Goal: Task Accomplishment & Management: Complete application form

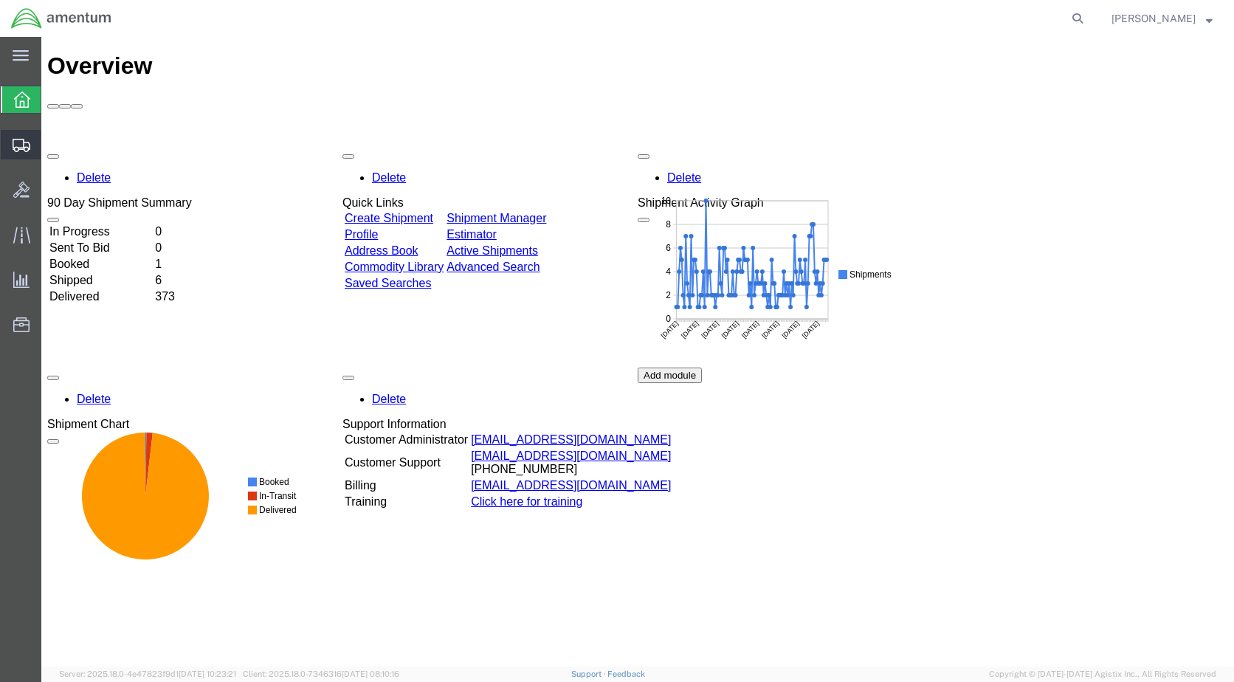
click at [0, 0] on span "Create Shipment" at bounding box center [0, 0] width 0 height 0
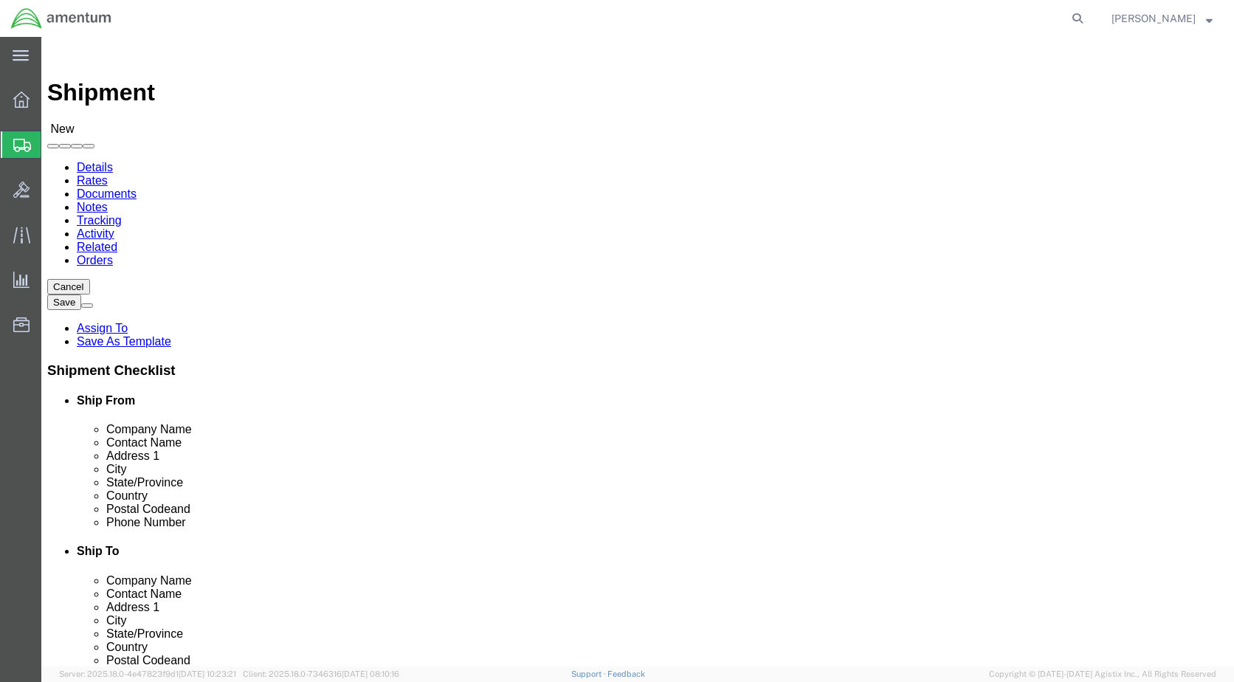
select select
select select "49918"
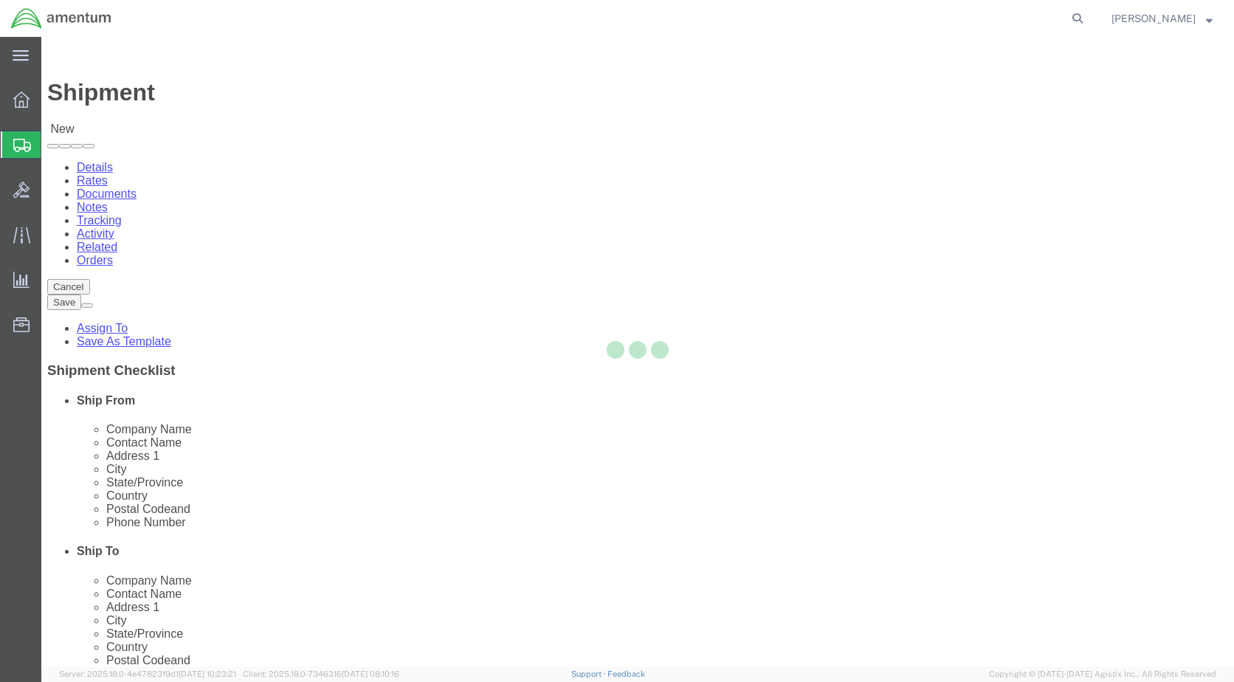
select select "WA"
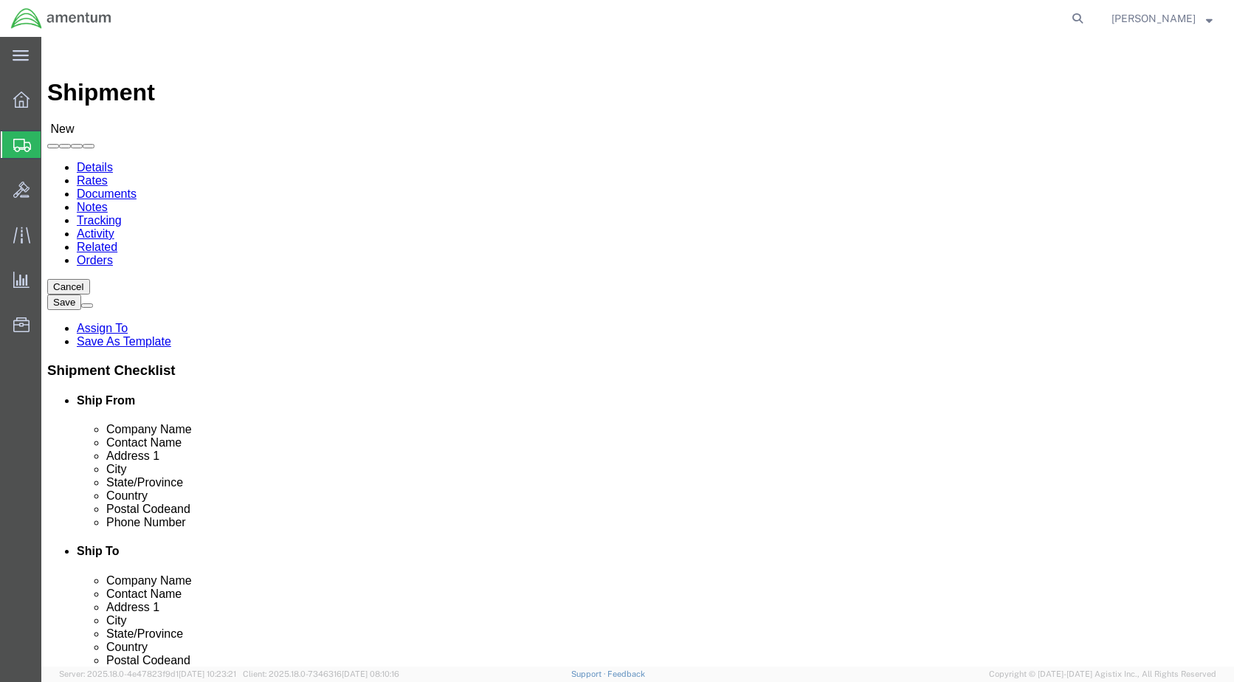
scroll to position [3174, 0]
select select "49946"
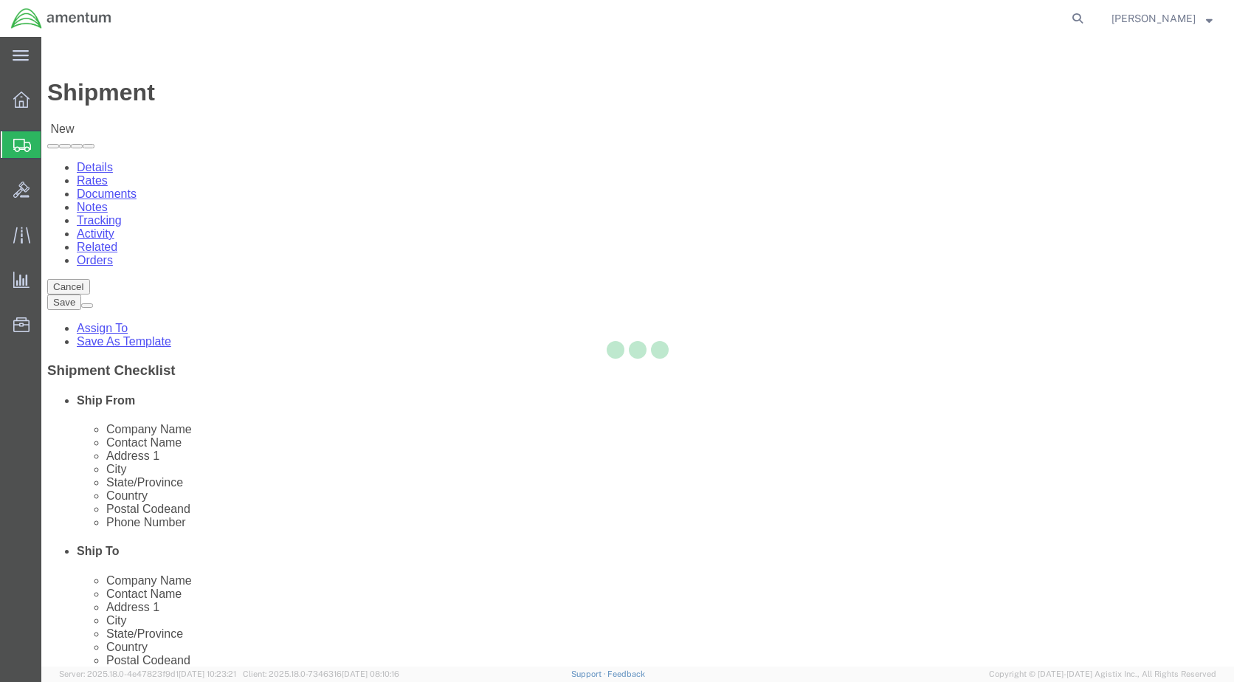
select select "CA"
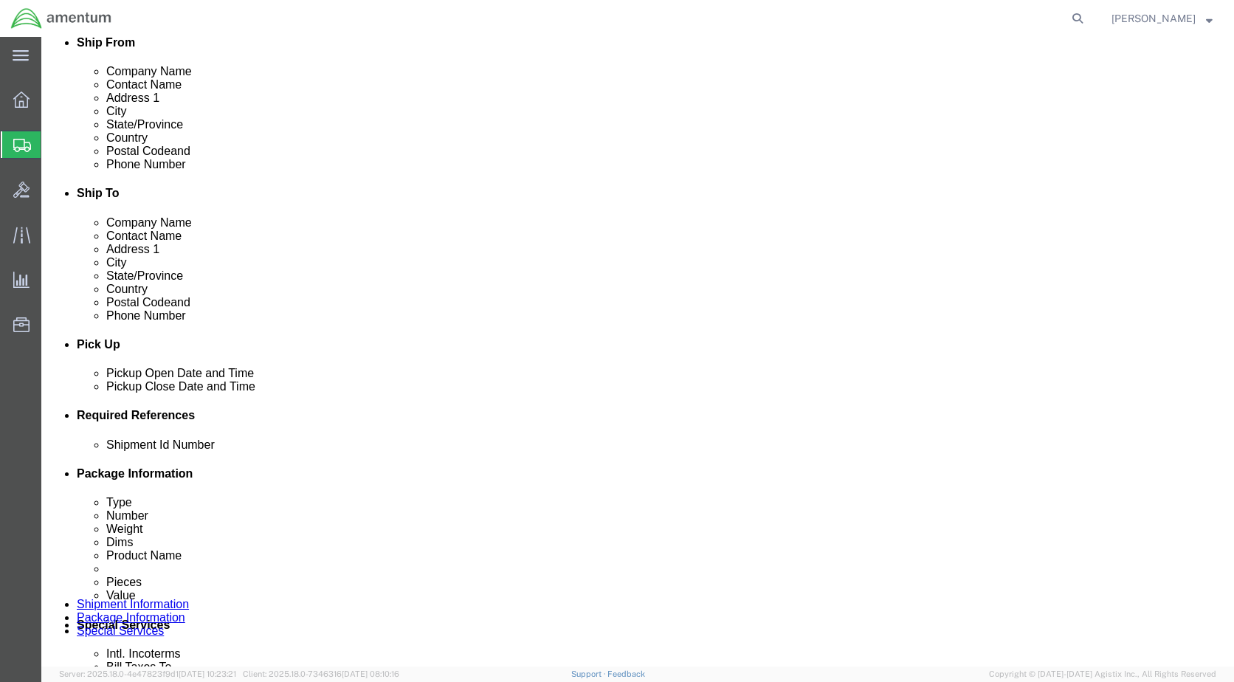
scroll to position [369, 0]
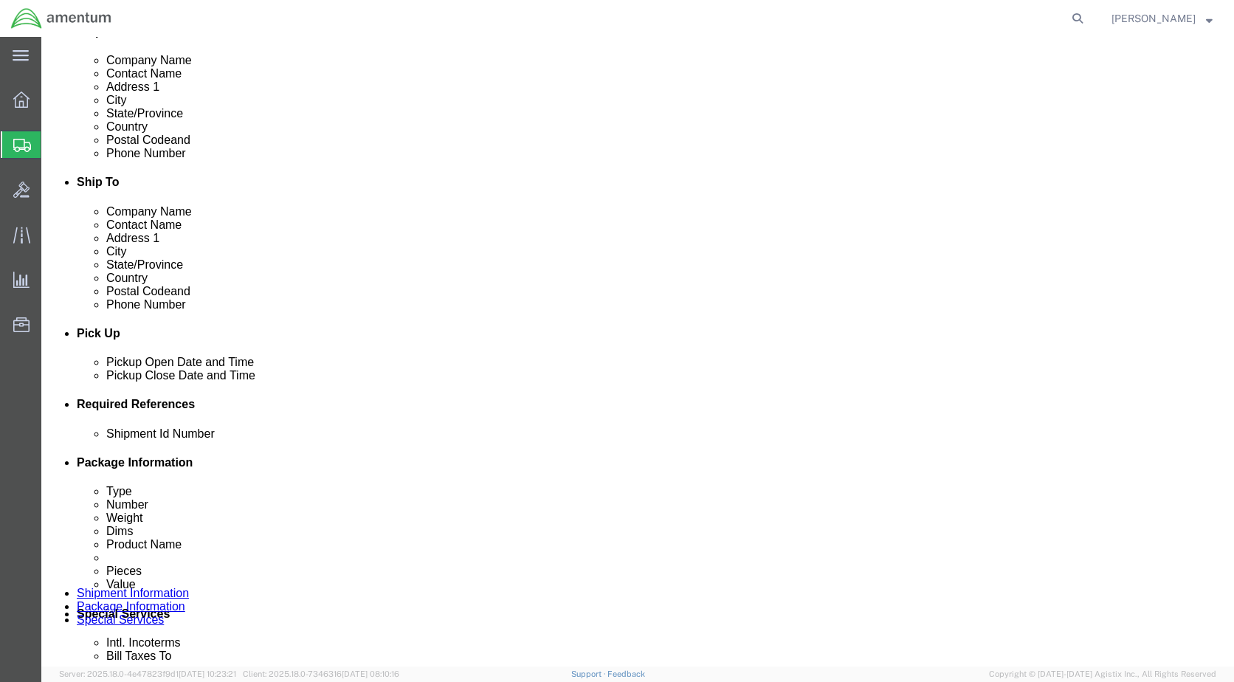
click div "[DATE] 3:00 PM"
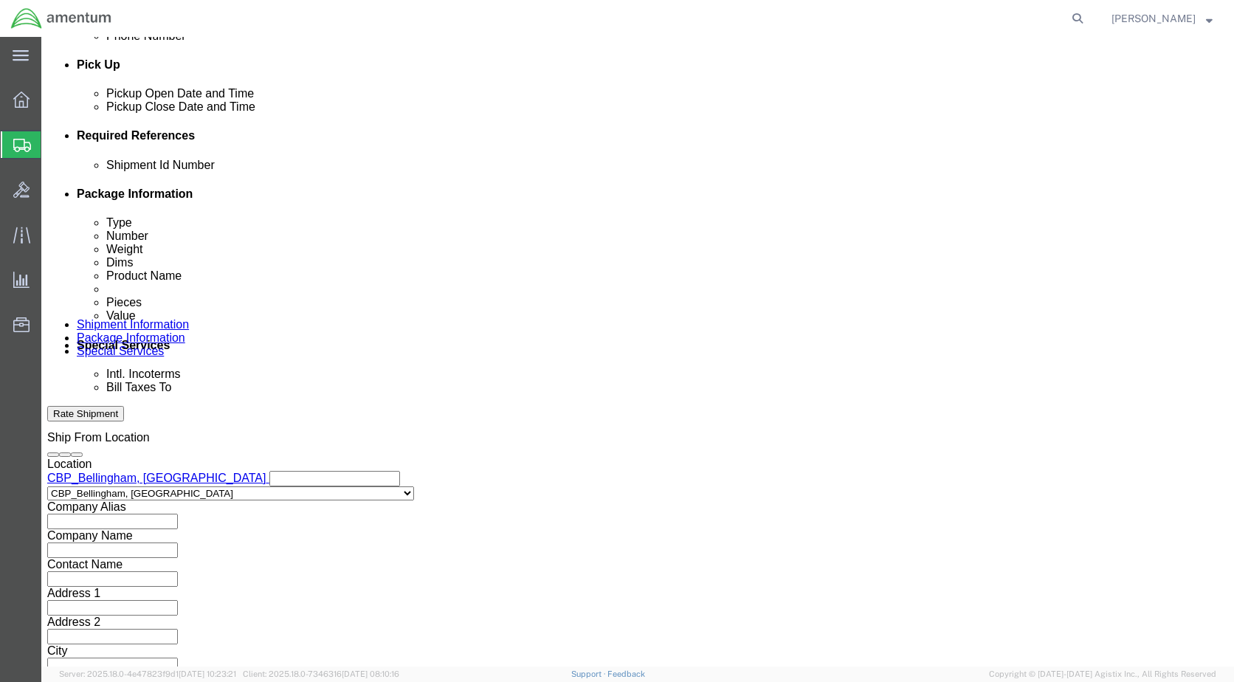
click button "Apply"
click input "text"
type input "6118.03.03.2219.000.WBE.0000"
click button "Add reference"
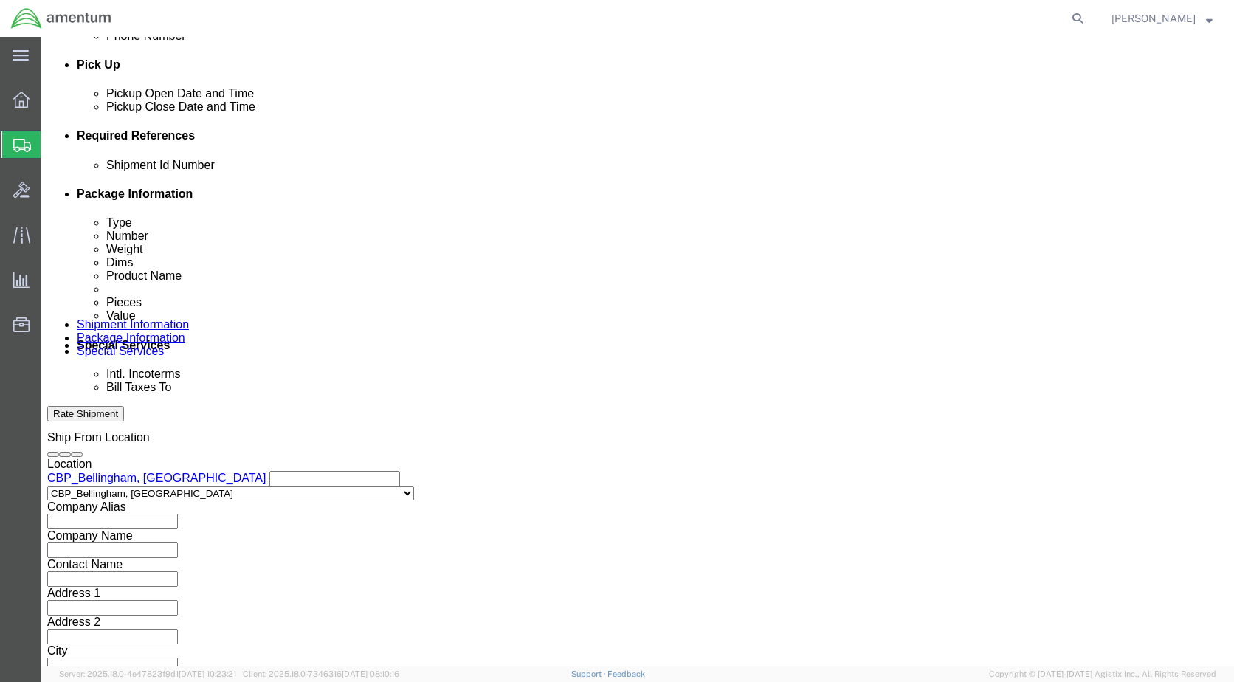
scroll to position [0, 0]
click select "Select Account Type Activity ID Airline Appointment Number ASN Batch Request # …"
select select "DEPT"
click select "Select Account Type Activity ID Airline Appointment Number ASN Batch Request # …"
click input "text"
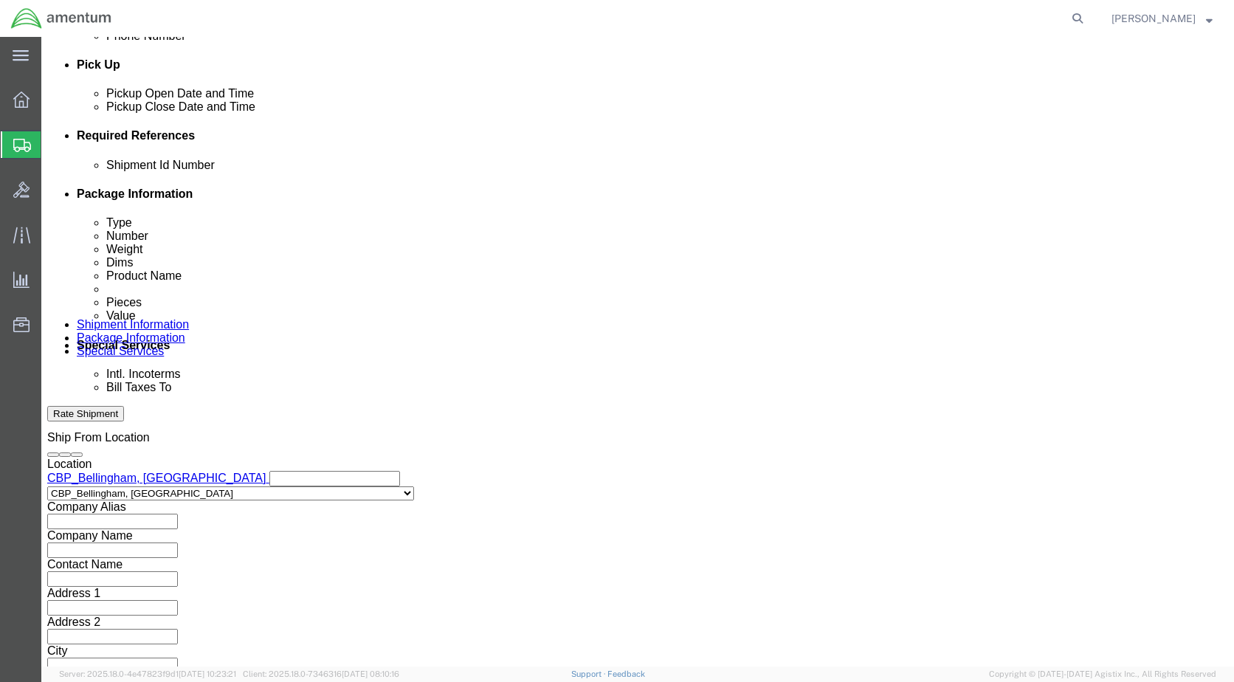
type input "CBP"
click button "Add reference"
click select "Select Account Type Activity ID Airline Appointment Number ASN Batch Request # …"
select select "CUSTREF"
click select "Select Account Type Activity ID Airline Appointment Number ASN Batch Request # …"
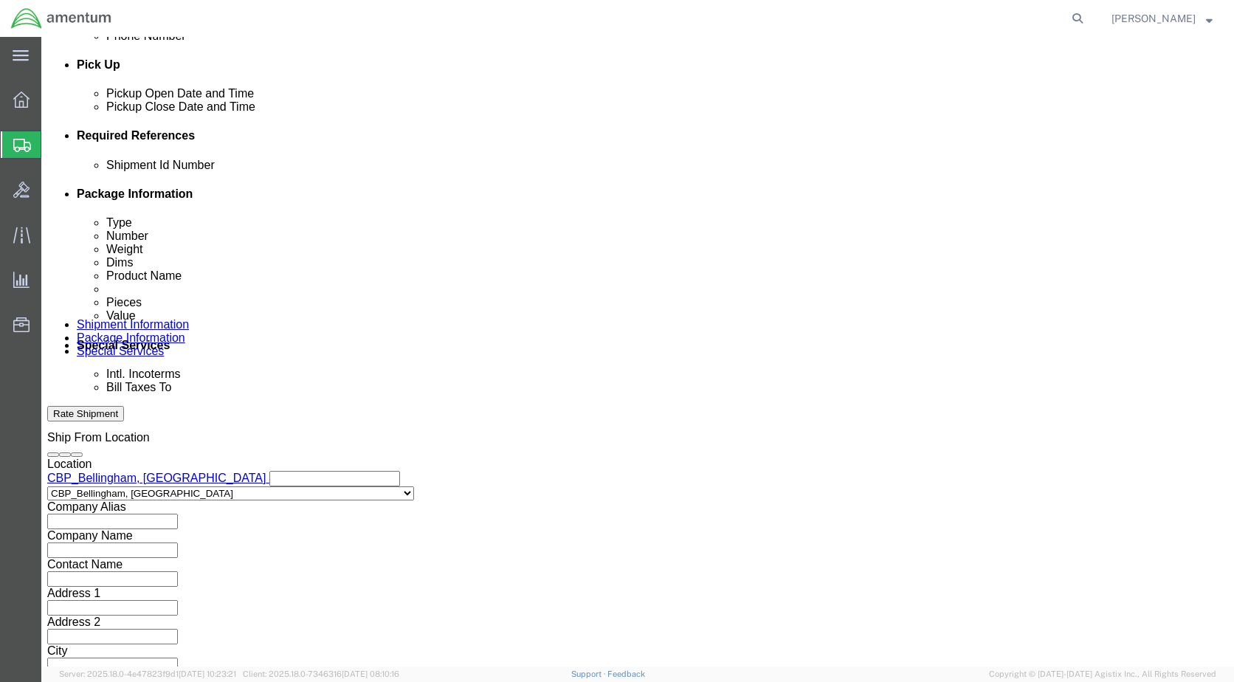
click input "text"
type input "DART UNIT TOOL"
click button "Continue"
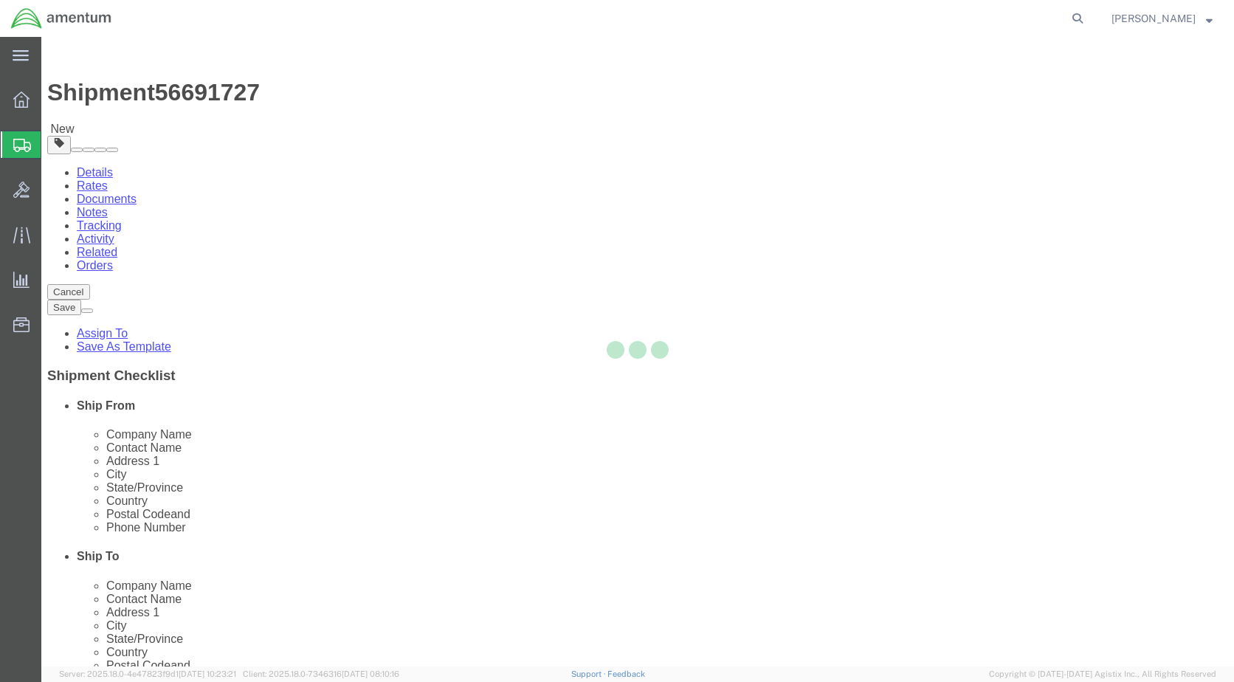
select select "CBOX"
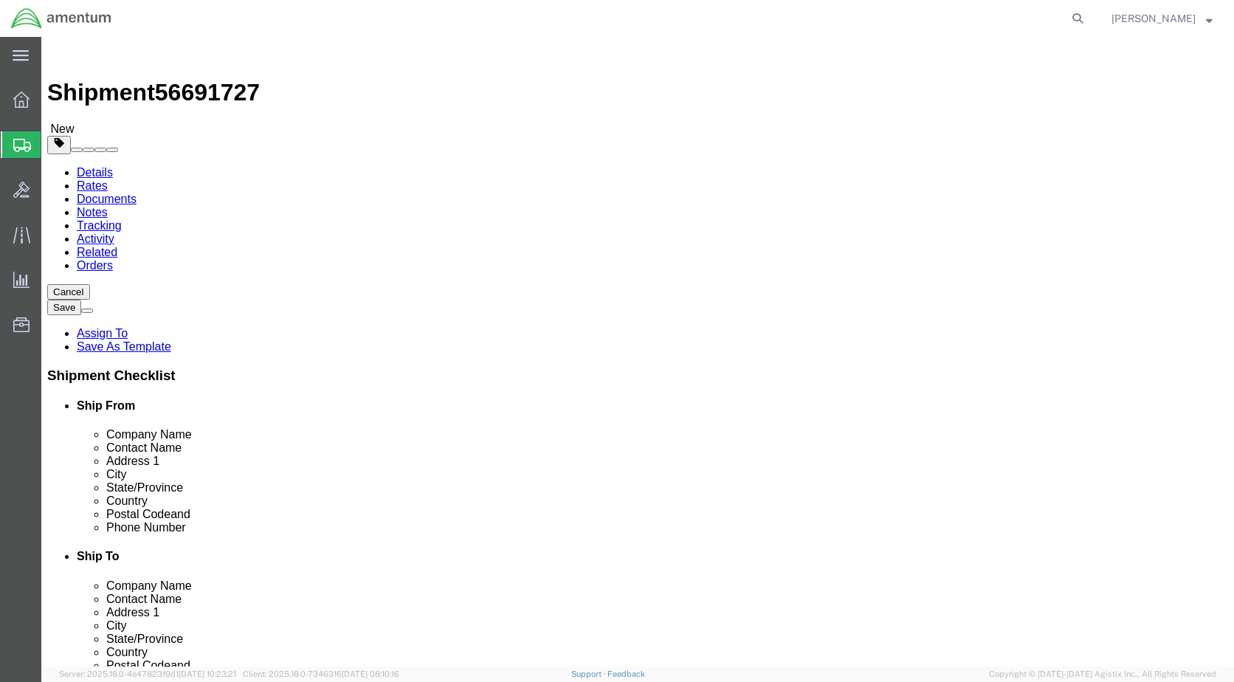
click input "text"
type input "24"
type input "17"
type input "10"
type input "22.00"
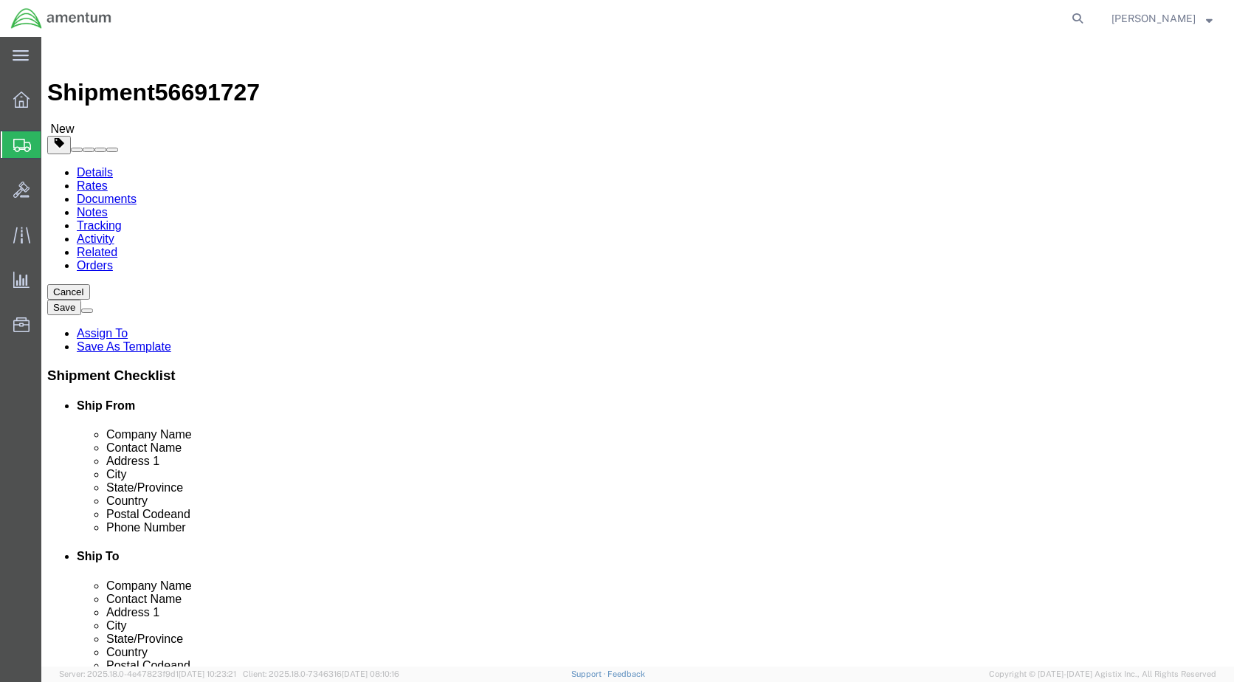
click link "Add Content"
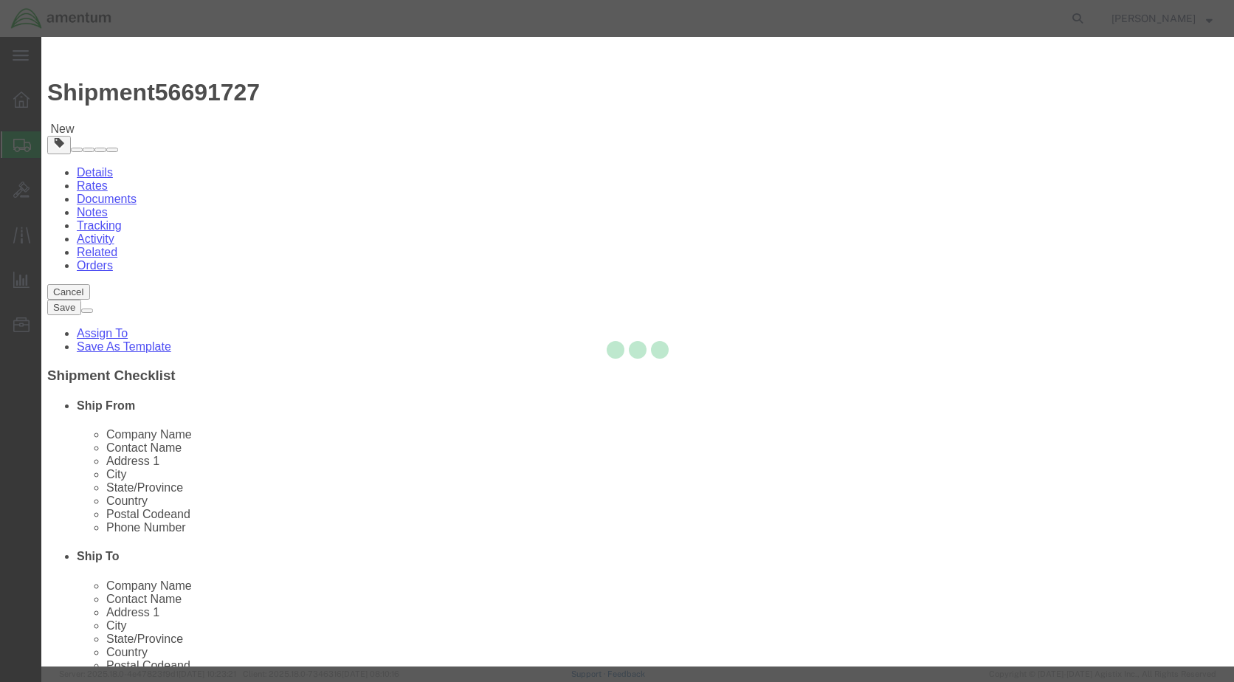
drag, startPoint x: 406, startPoint y: 149, endPoint x: 365, endPoint y: 112, distance: 55.4
click input "text"
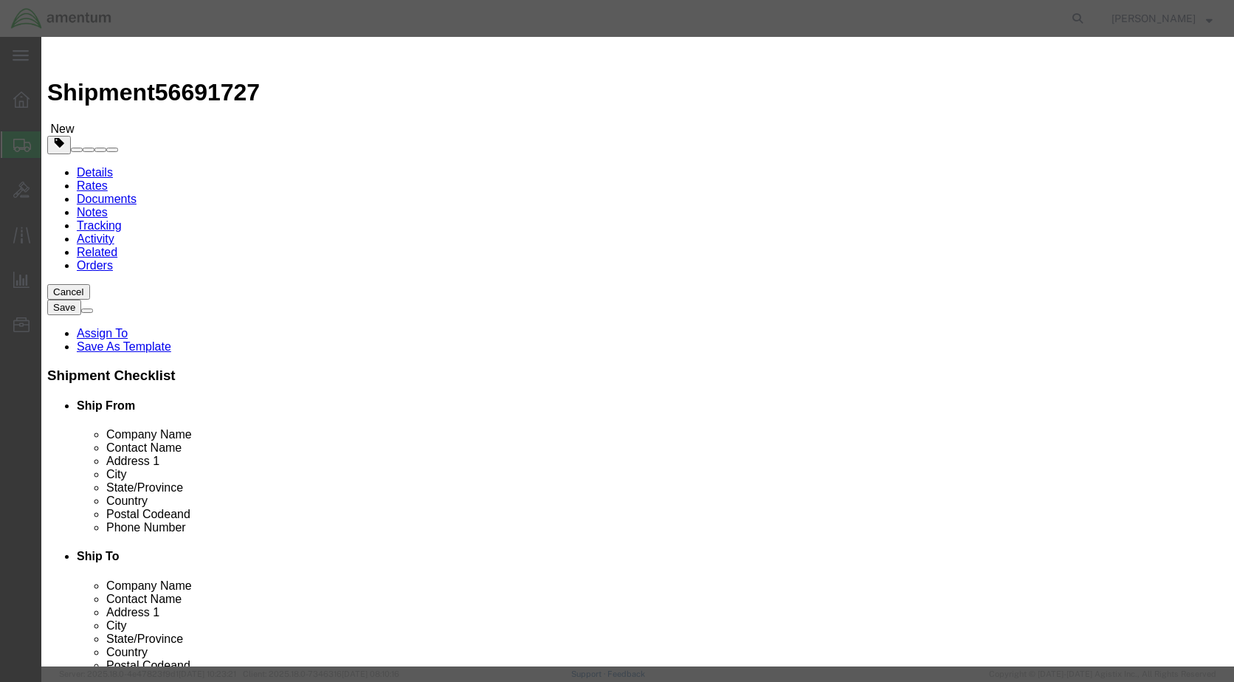
type input "DART"
type input "1"
select select "USD"
click input "text"
type input "5000.00"
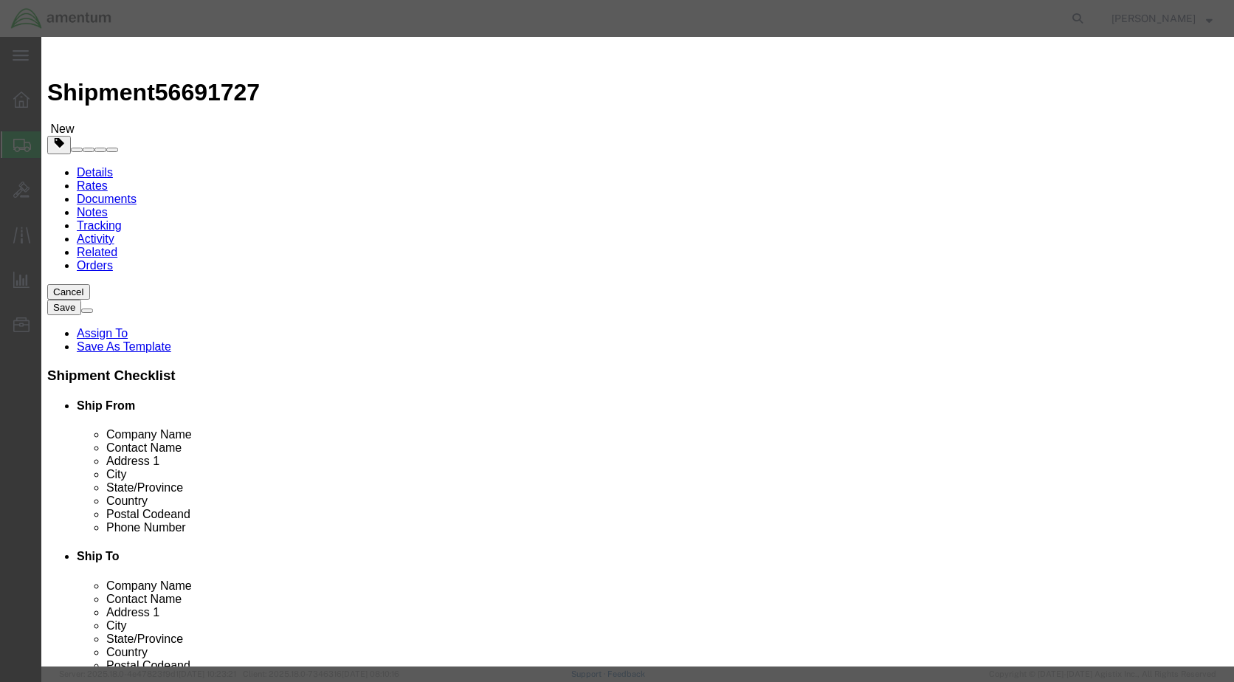
click div "Save & Add Another Save & Close Close"
click button "Save & Close"
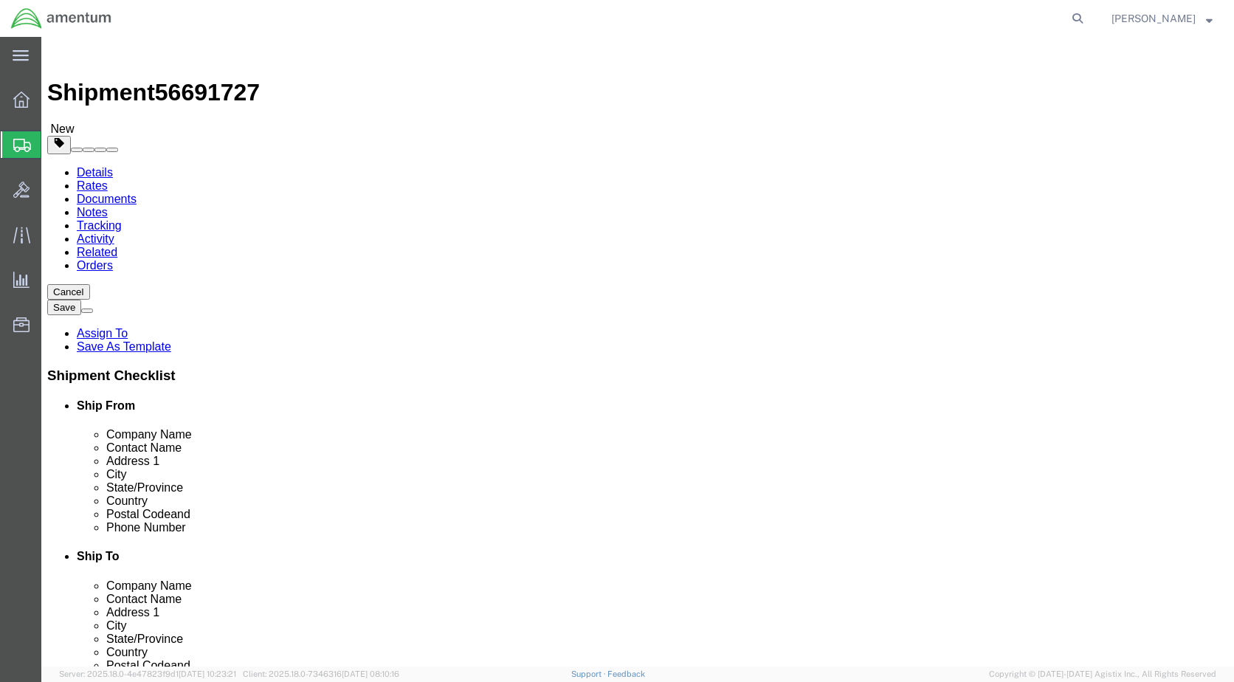
click button "Rate Shipment"
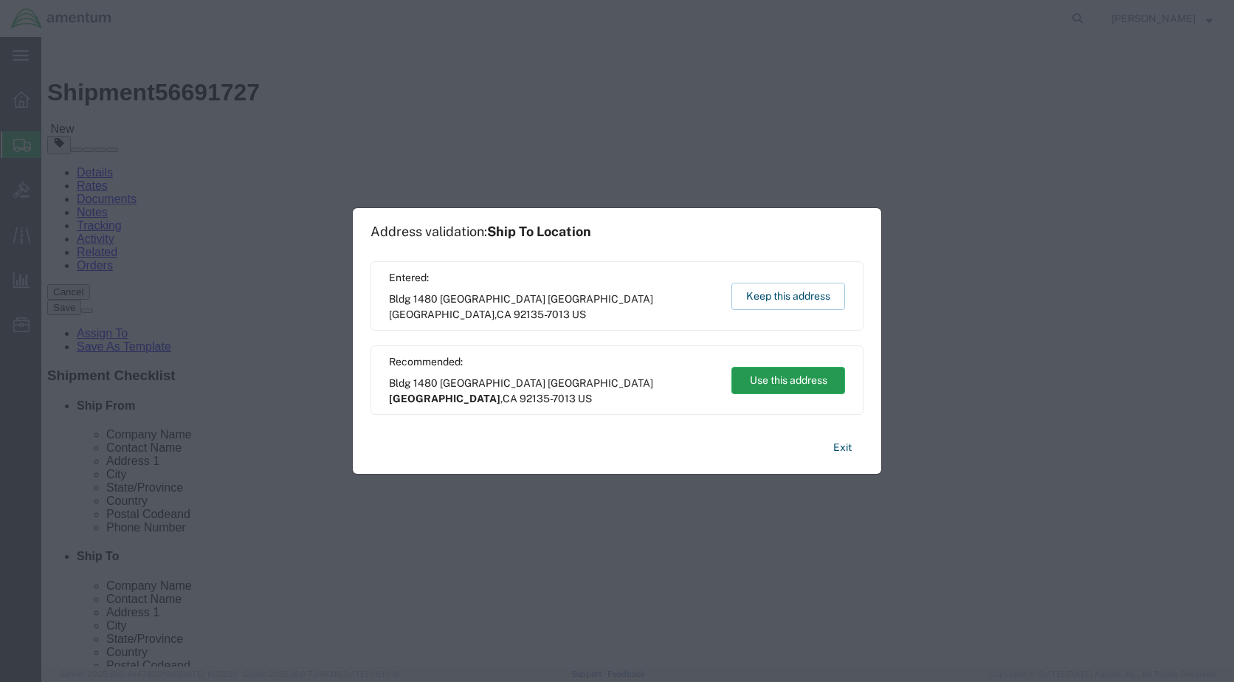
click at [769, 377] on button "Use this address" at bounding box center [788, 380] width 114 height 27
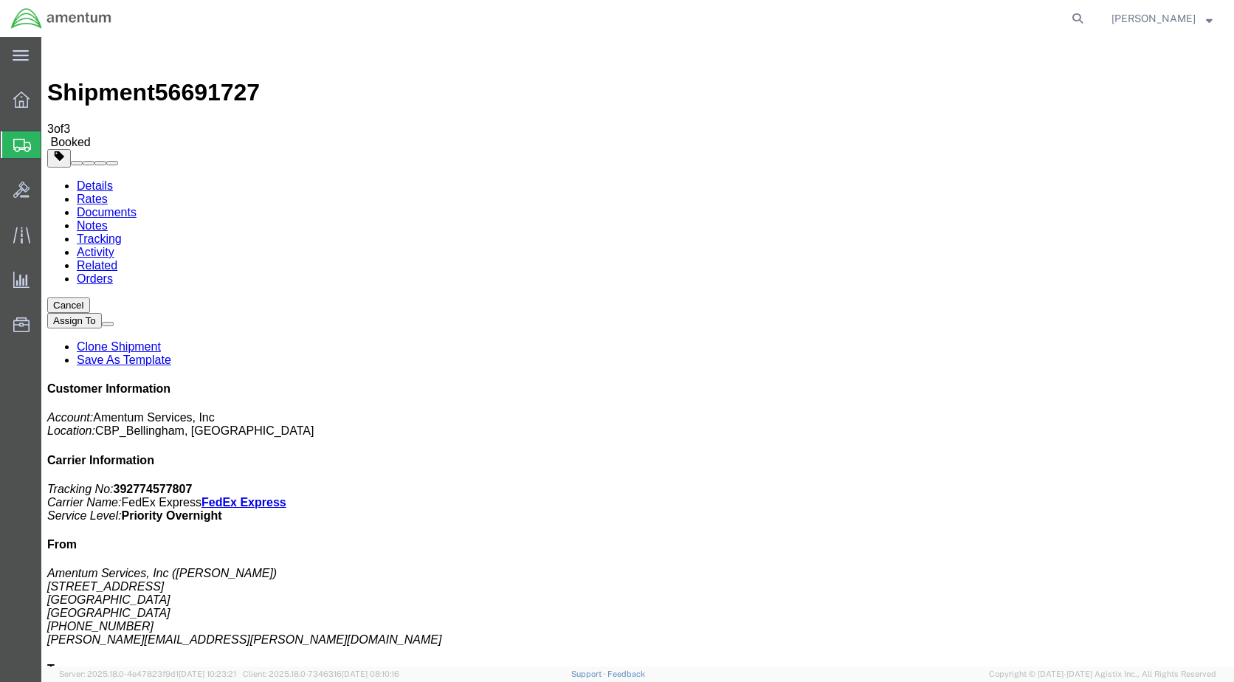
drag, startPoint x: 561, startPoint y: 300, endPoint x: 520, endPoint y: 263, distance: 55.4
click at [94, 179] on link "Details" at bounding box center [95, 185] width 36 height 13
click link "Schedule pickup request"
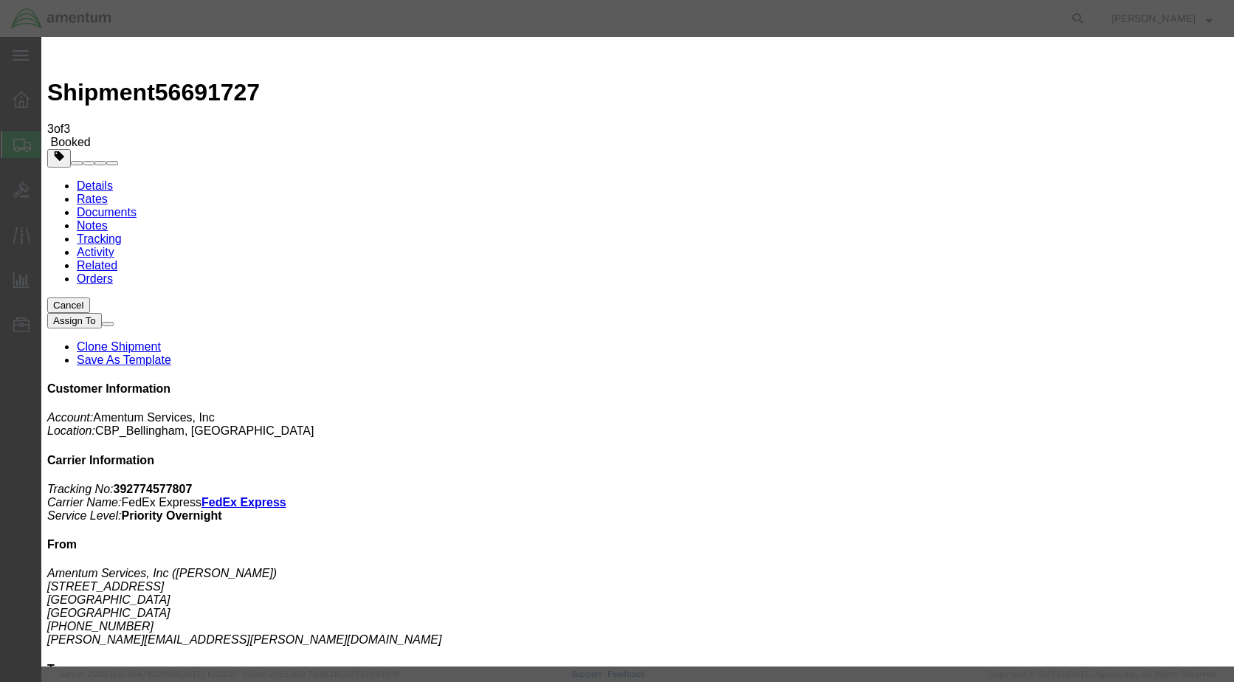
click button "Close"
